Goal: Task Accomplishment & Management: Manage account settings

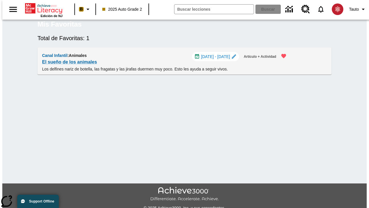
click at [217, 60] on span "[DATE] - [DATE]" at bounding box center [215, 57] width 29 height 6
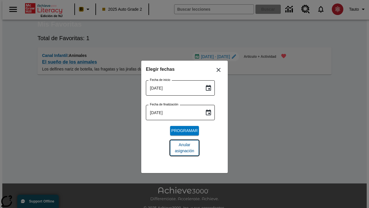
click at [185, 148] on span "Anular asignación" at bounding box center [185, 148] width 20 height 12
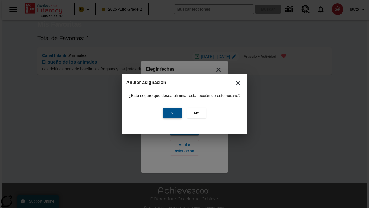
click at [172, 113] on span "Sí" at bounding box center [172, 113] width 4 height 6
